Goal: Check status: Check status

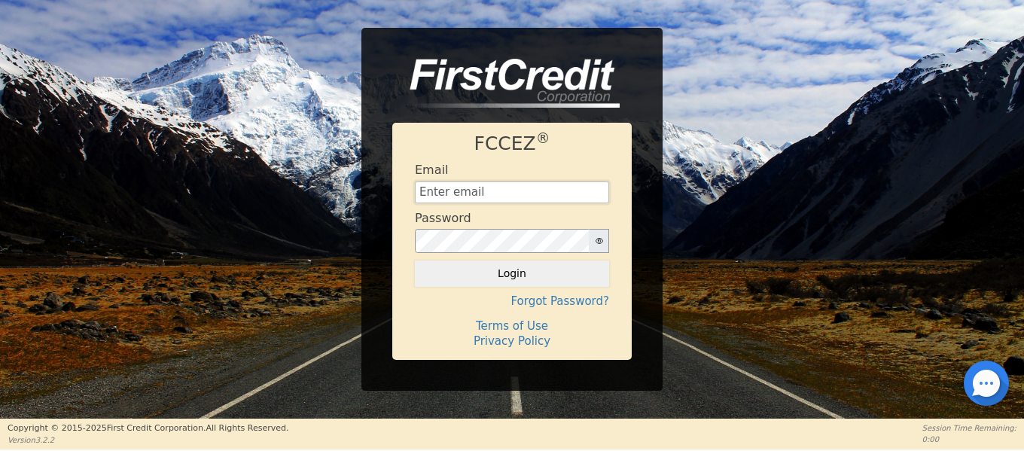
type input "[EMAIL_ADDRESS][DOMAIN_NAME]"
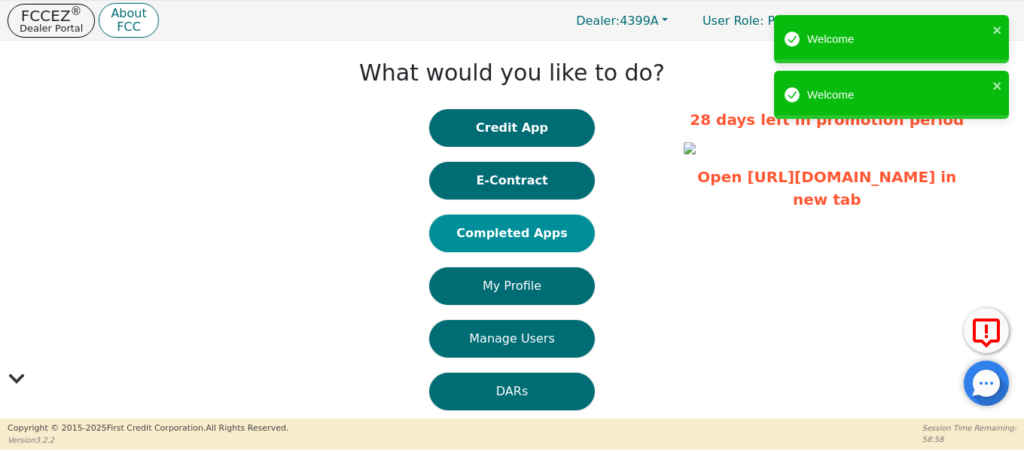
click at [531, 240] on button "Completed Apps" at bounding box center [512, 234] width 166 height 38
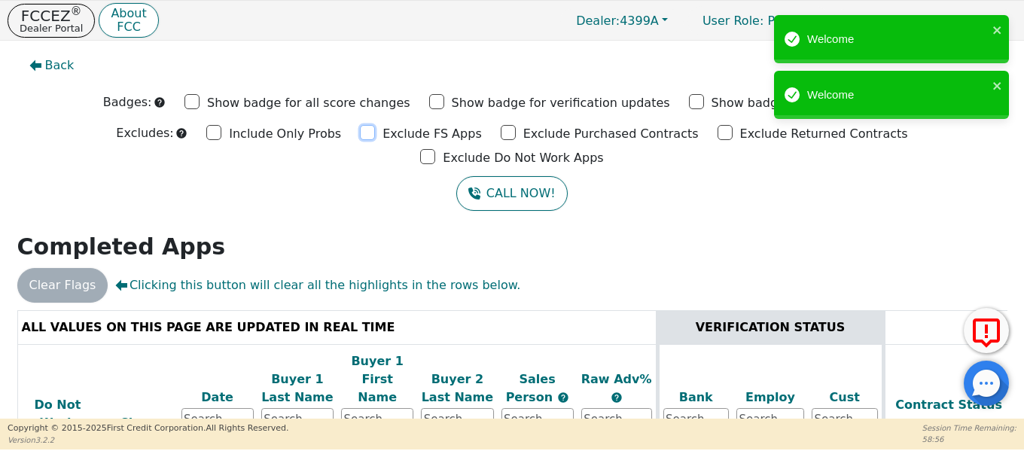
click at [360, 134] on input "Exclude FS Apps" at bounding box center [367, 132] width 15 height 15
checkbox input "true"
click at [501, 136] on input "Exclude Purchased Contracts" at bounding box center [508, 132] width 15 height 15
checkbox input "true"
click at [717, 138] on input "Exclude Returned Contracts" at bounding box center [724, 132] width 15 height 15
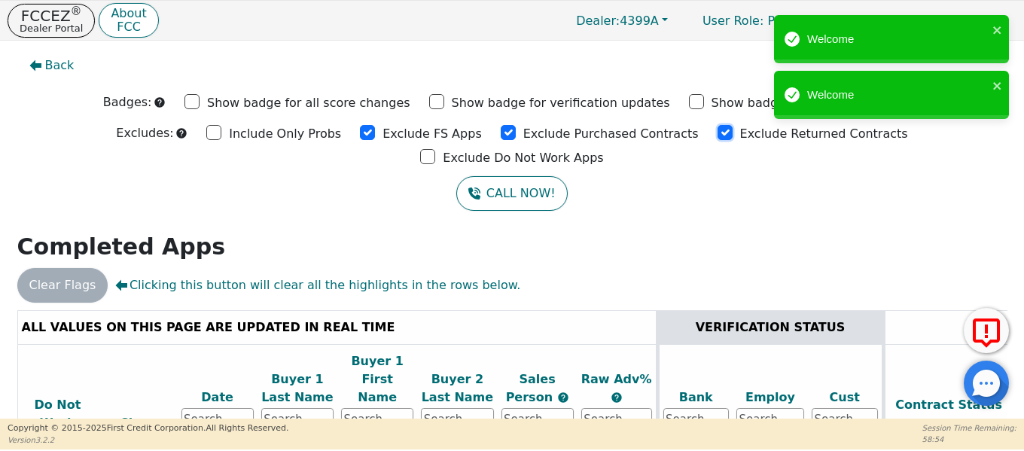
checkbox input "true"
click at [435, 149] on input "Exclude Do Not Work Apps" at bounding box center [427, 156] width 15 height 15
checkbox input "true"
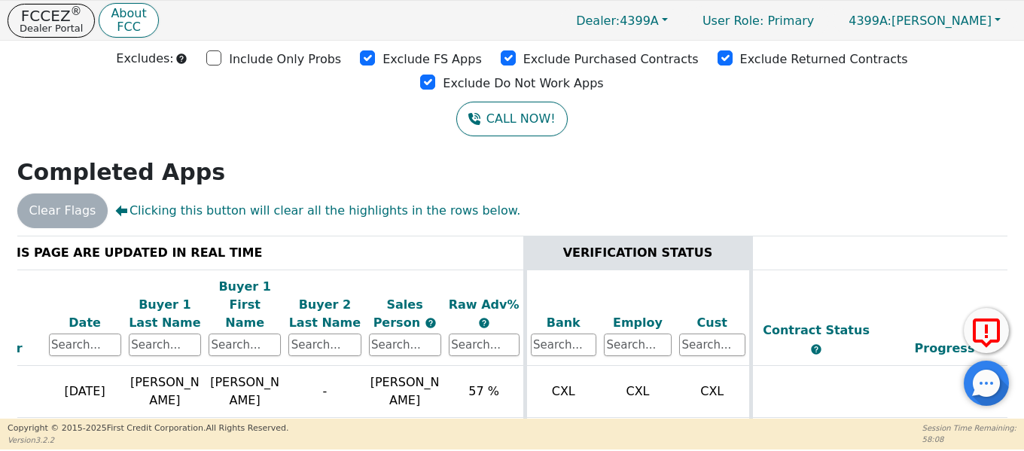
scroll to position [75, 0]
